Goal: Task Accomplishment & Management: Use online tool/utility

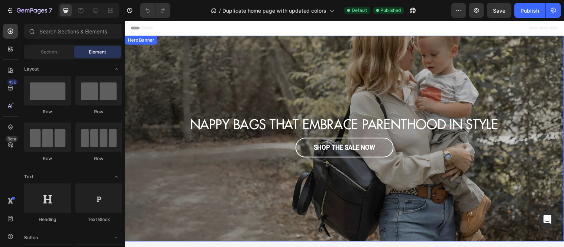
scroll to position [0, 10]
click at [11, 128] on icon at bounding box center [10, 126] width 5 height 5
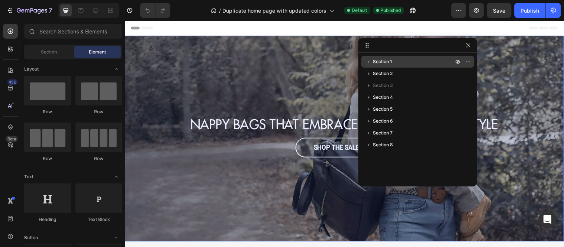
click at [389, 62] on span "Section 1" at bounding box center [382, 61] width 19 height 7
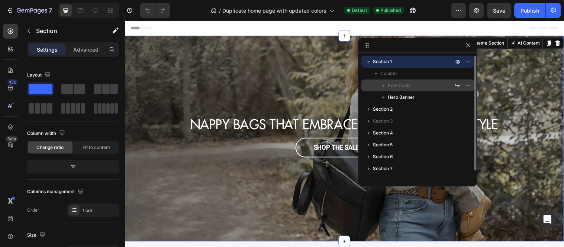
click at [405, 88] on span "Row 2 cols" at bounding box center [399, 85] width 23 height 7
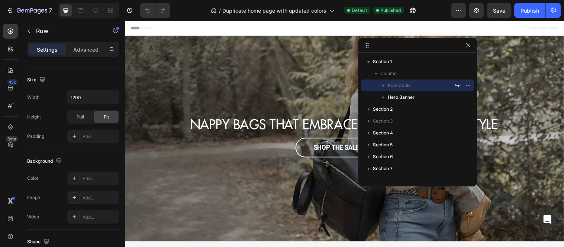
scroll to position [333, 0]
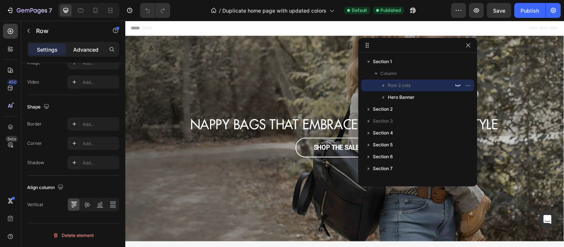
click at [86, 54] on div "Advanced" at bounding box center [85, 49] width 37 height 12
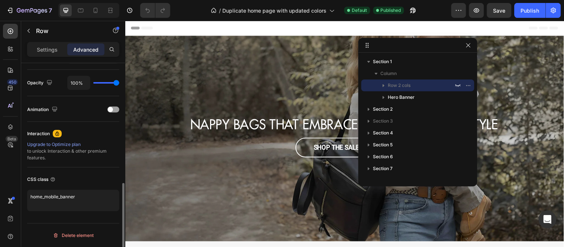
scroll to position [291, 0]
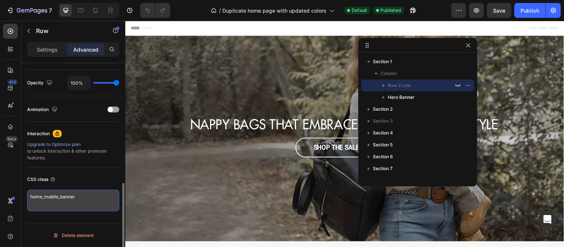
click at [85, 200] on textarea "home_mobile_banner" at bounding box center [73, 201] width 92 height 22
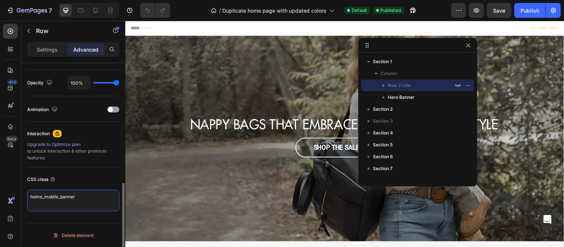
click at [85, 200] on textarea "home_mobile_banner" at bounding box center [73, 201] width 92 height 22
type textarea "home_mobile_banner"
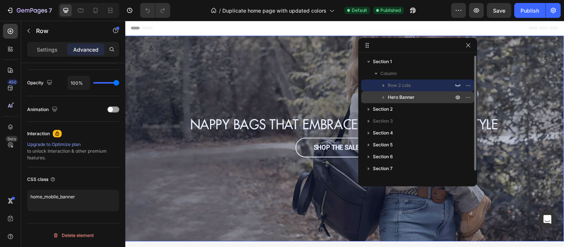
click at [406, 98] on span "Hero Banner" at bounding box center [401, 97] width 27 height 7
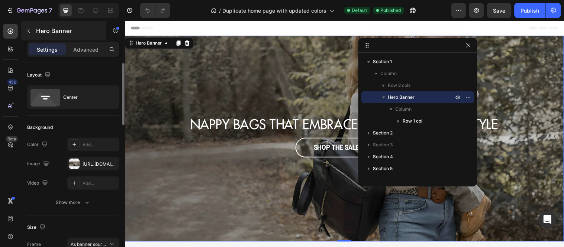
scroll to position [49, 0]
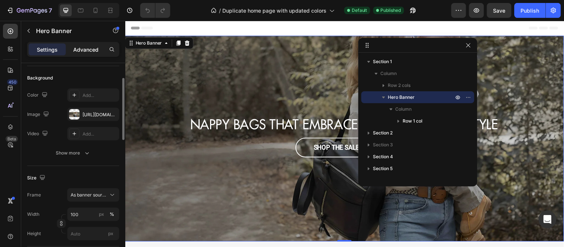
click at [91, 53] on p "Advanced" at bounding box center [85, 50] width 25 height 8
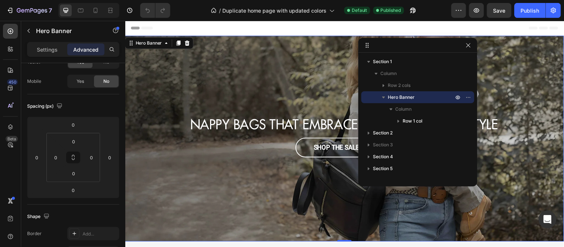
scroll to position [291, 0]
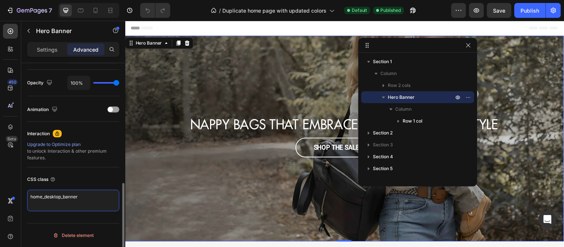
drag, startPoint x: 87, startPoint y: 199, endPoint x: 24, endPoint y: 197, distance: 63.2
click at [24, 197] on div "Display on Desktop Yes No Tablet Yes No Mobile Yes No Spacing (px) 0 0 0 0 0 0 …" at bounding box center [73, 21] width 104 height 496
